Goal: Transaction & Acquisition: Purchase product/service

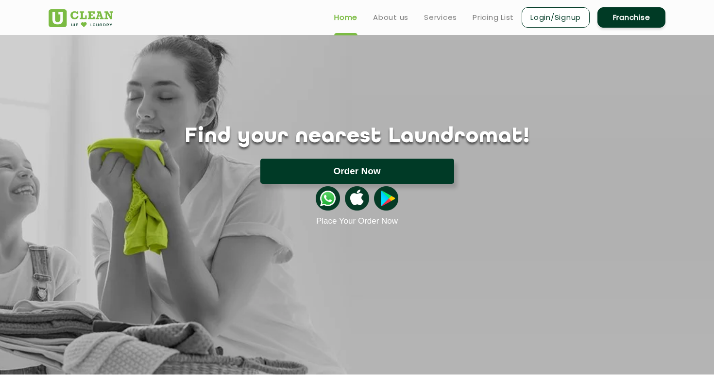
click at [385, 174] on button "Order Now" at bounding box center [357, 171] width 194 height 25
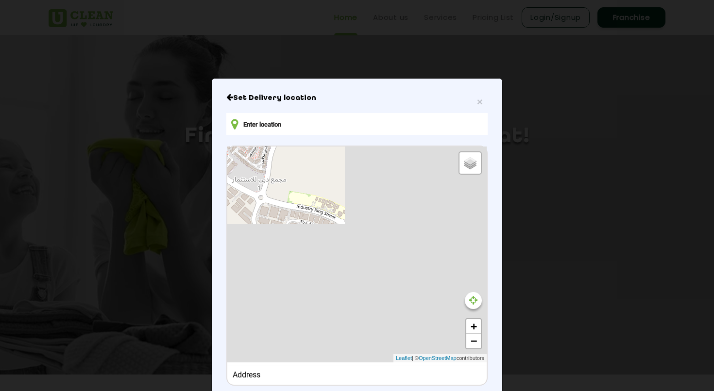
type input "X5V6+3WX - Geranium Rd - [GEOGRAPHIC_DATA] - [GEOGRAPHIC_DATA] - [GEOGRAPHIC_DA…"
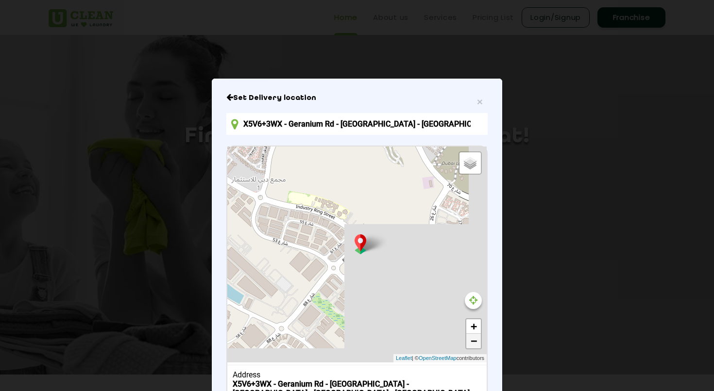
click at [478, 342] on link "−" at bounding box center [473, 341] width 15 height 15
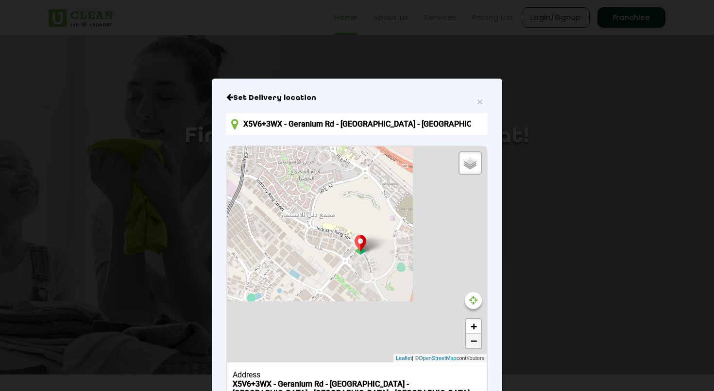
click at [478, 342] on link "−" at bounding box center [473, 341] width 15 height 15
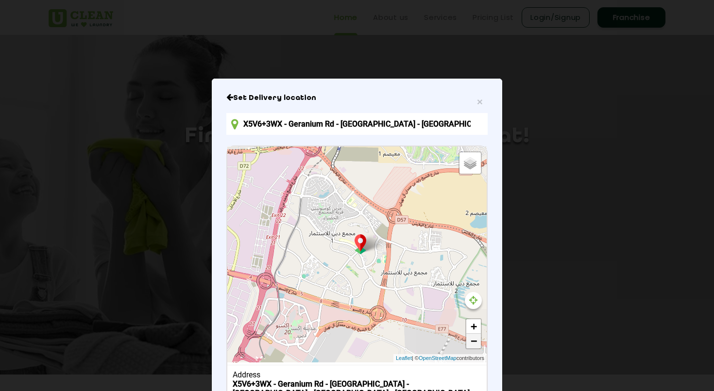
click at [478, 342] on link "−" at bounding box center [473, 341] width 15 height 15
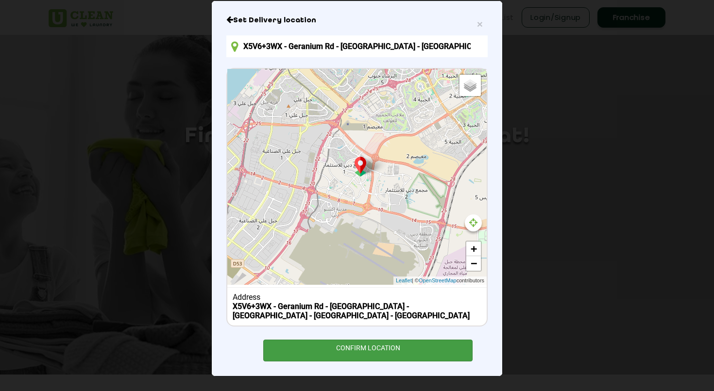
scroll to position [78, 0]
click at [427, 358] on div "CONFIRM LOCATION" at bounding box center [367, 351] width 209 height 22
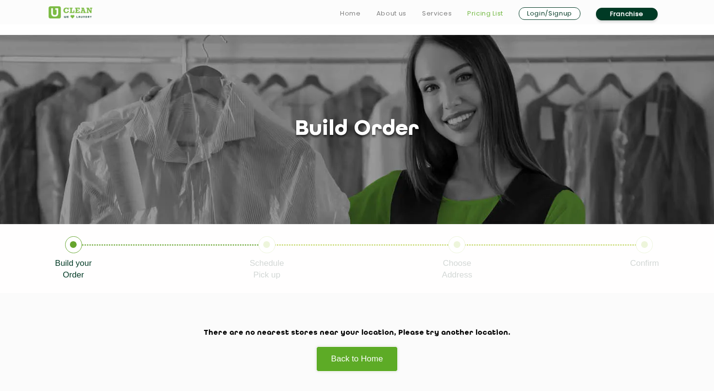
click at [471, 16] on link "Pricing List" at bounding box center [485, 14] width 36 height 12
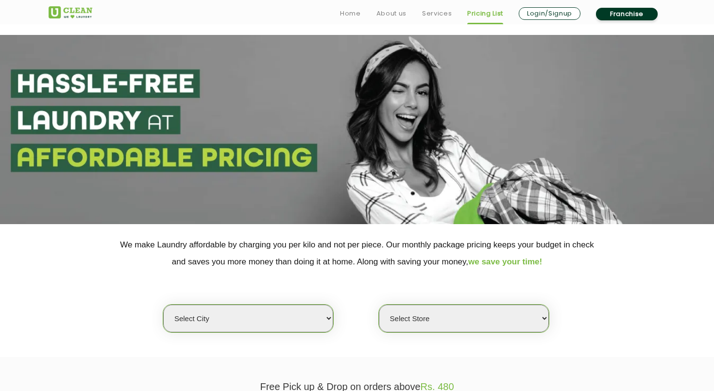
click at [290, 307] on select "Select city [GEOGRAPHIC_DATA] [GEOGRAPHIC_DATA] [GEOGRAPHIC_DATA] [GEOGRAPHIC_D…" at bounding box center [248, 319] width 170 height 28
select select "216"
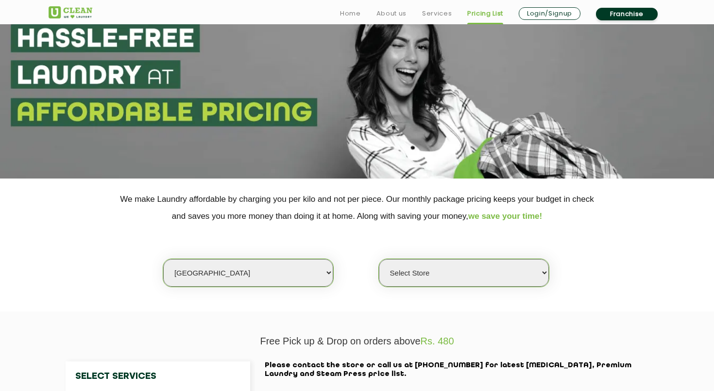
click at [482, 266] on select "Select Store" at bounding box center [464, 273] width 170 height 28
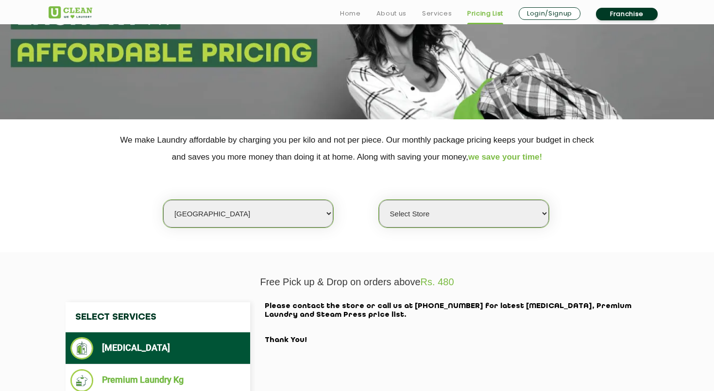
scroll to position [150, 0]
